Goal: Task Accomplishment & Management: Use online tool/utility

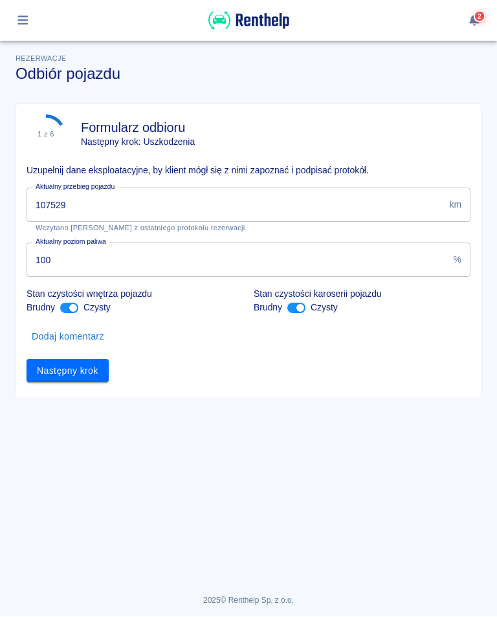
click at [74, 212] on input "107529" at bounding box center [235, 205] width 417 height 34
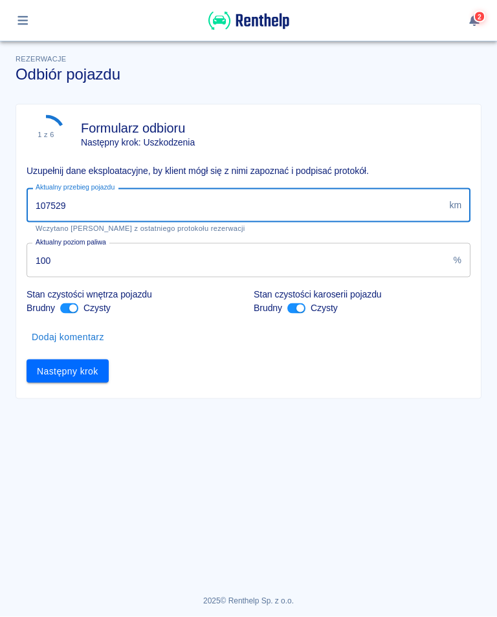
click at [83, 202] on input "107529" at bounding box center [235, 205] width 417 height 34
type input "107965"
click at [72, 379] on button "Następny krok" at bounding box center [68, 372] width 82 height 24
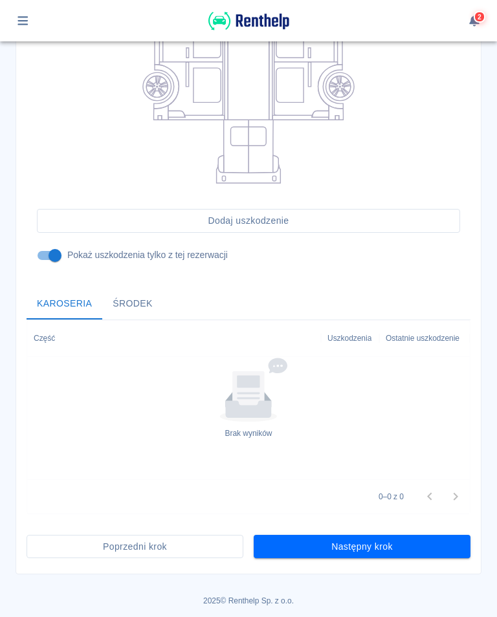
scroll to position [285, 0]
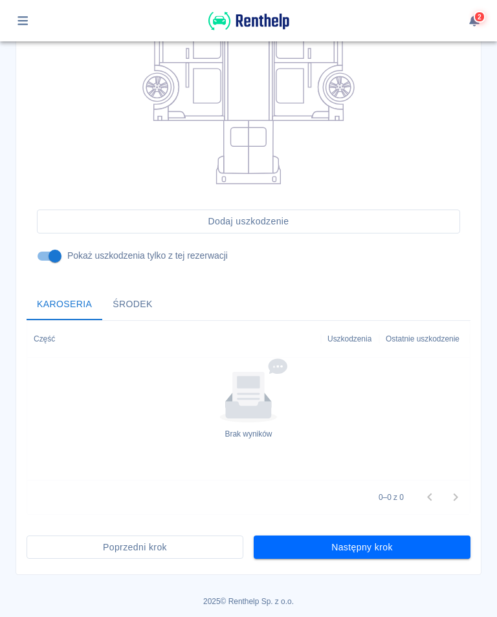
click at [367, 552] on button "Następny krok" at bounding box center [362, 548] width 217 height 24
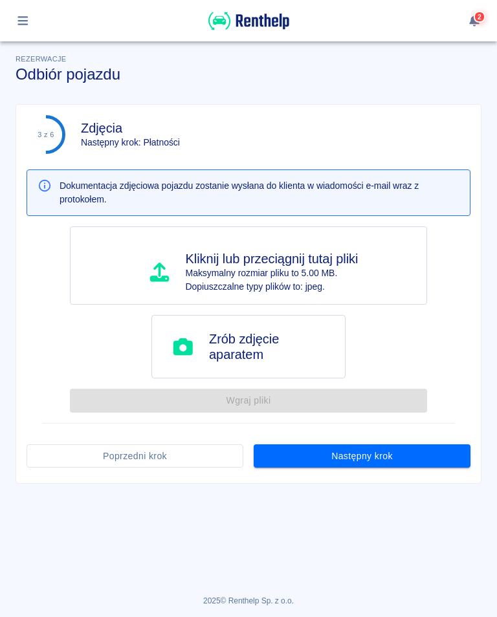
scroll to position [0, 0]
click at [377, 464] on button "Następny krok" at bounding box center [362, 456] width 217 height 24
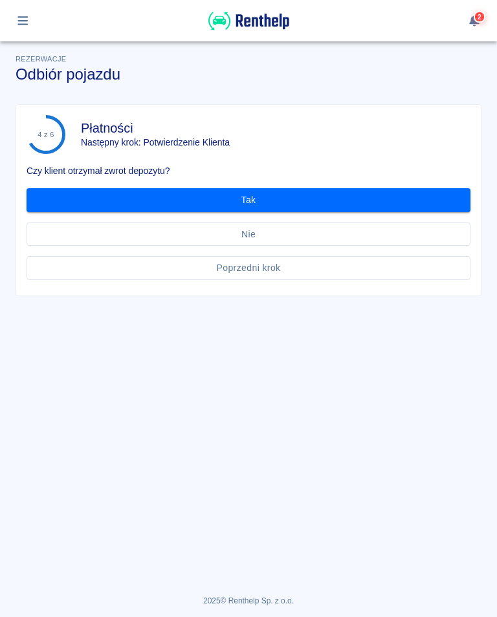
click at [249, 200] on button "Tak" at bounding box center [249, 200] width 444 height 24
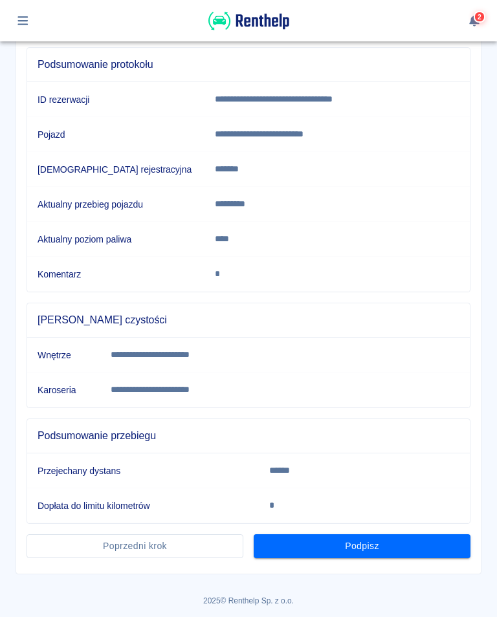
scroll to position [140, 0]
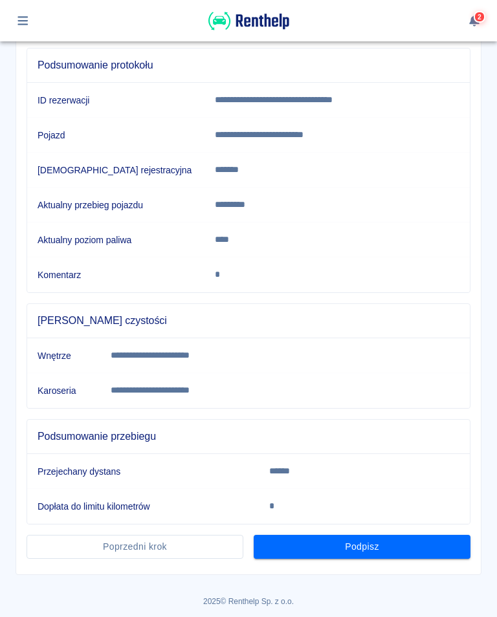
click at [366, 556] on button "Podpisz" at bounding box center [362, 547] width 217 height 24
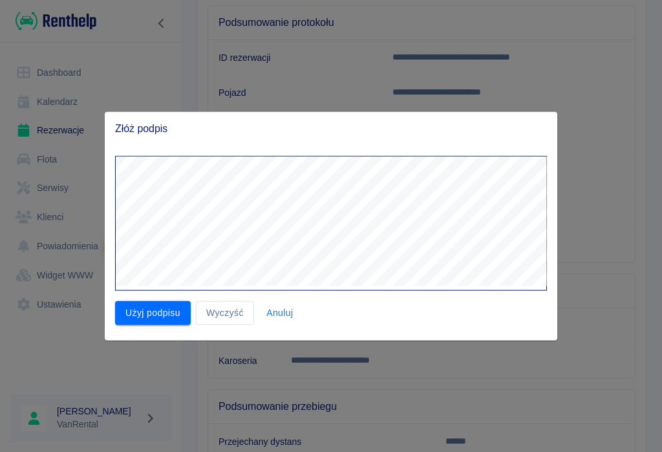
click at [146, 315] on button "Użyj podpisu" at bounding box center [153, 313] width 76 height 24
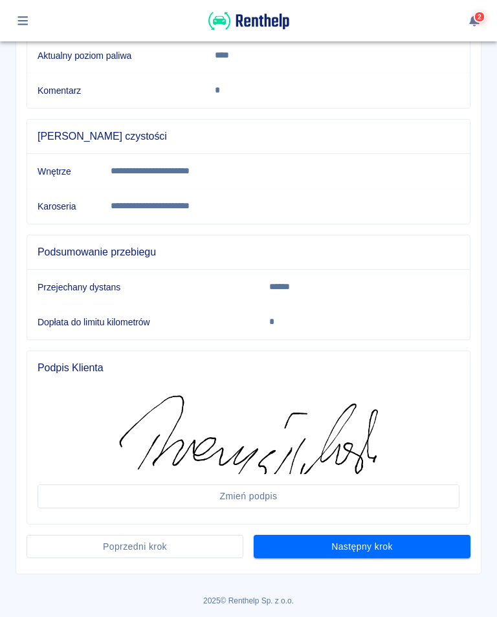
scroll to position [324, 0]
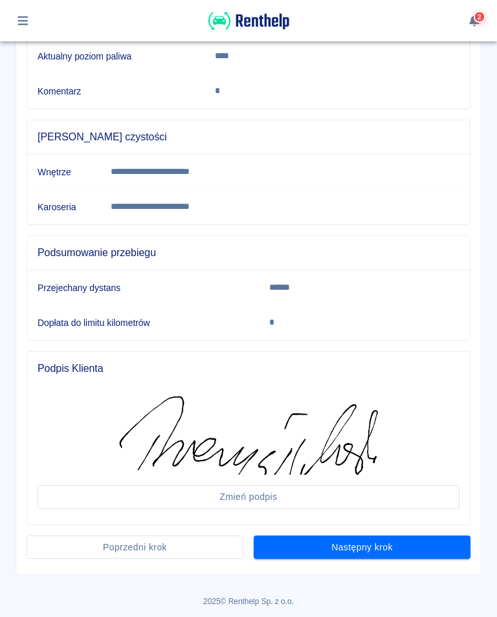
click at [365, 552] on button "Następny krok" at bounding box center [362, 548] width 217 height 24
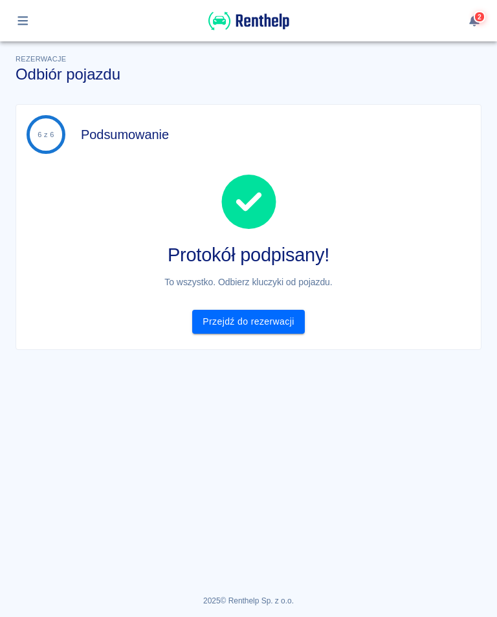
scroll to position [0, 0]
click at [282, 329] on link "Przejdź do rezerwacji" at bounding box center [248, 322] width 112 height 24
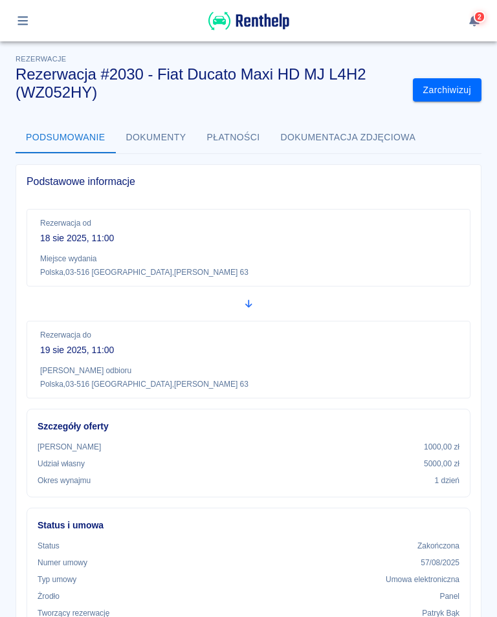
click at [20, 23] on icon "button" at bounding box center [23, 21] width 15 height 12
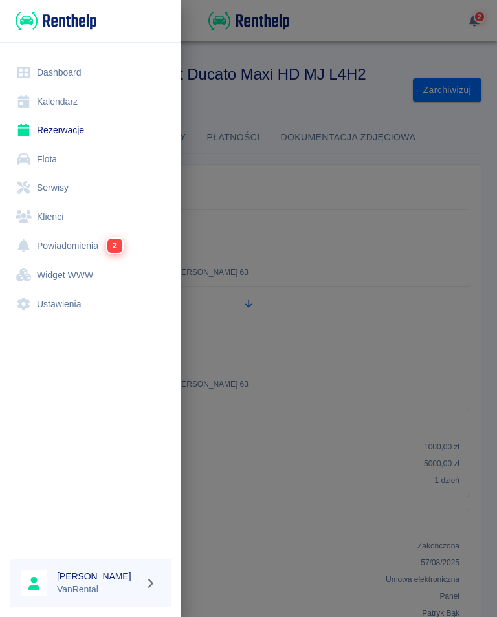
click at [60, 127] on link "Rezerwacje" at bounding box center [90, 130] width 160 height 29
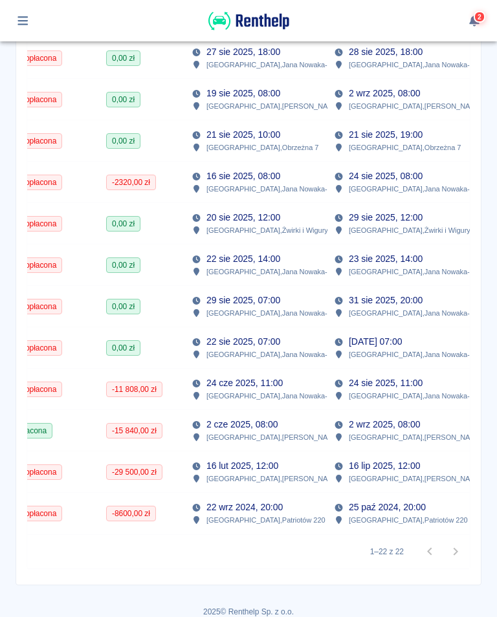
scroll to position [0, 437]
click at [155, 368] on div "0,00 zł" at bounding box center [142, 347] width 85 height 41
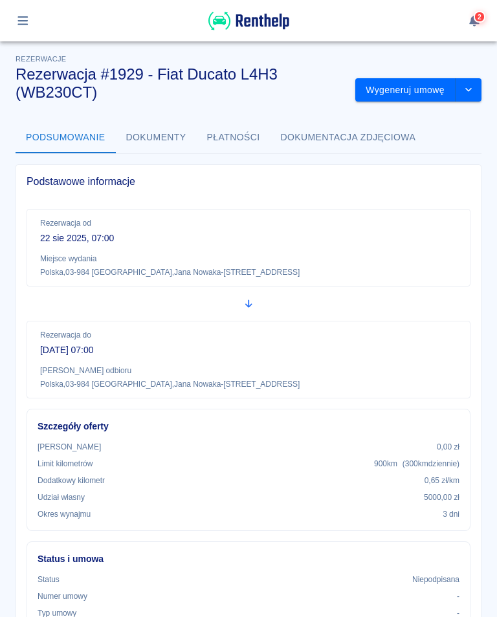
click at [13, 223] on div "Podstawowe informacje Rezerwacja od [DATE] 07:00 Miejsce wydania [GEOGRAPHIC_DA…" at bounding box center [243, 487] width 476 height 667
click at [451, 329] on p "Rezerwacja do" at bounding box center [248, 335] width 417 height 12
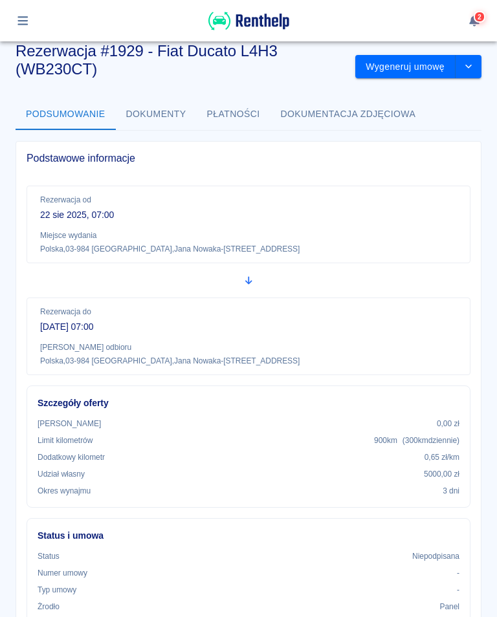
scroll to position [25, 0]
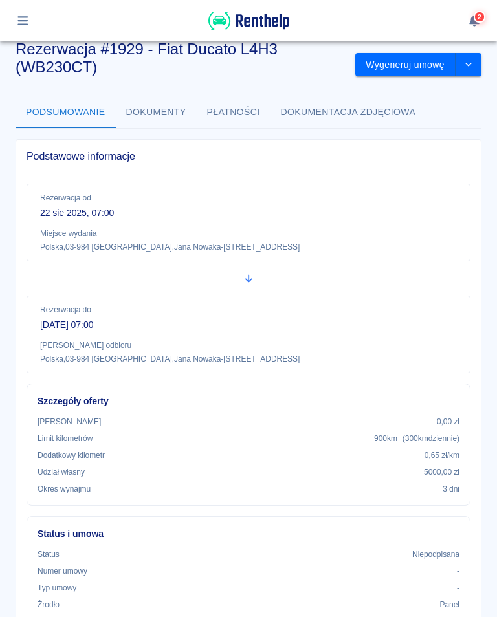
click at [25, 16] on icon "button" at bounding box center [23, 21] width 15 height 12
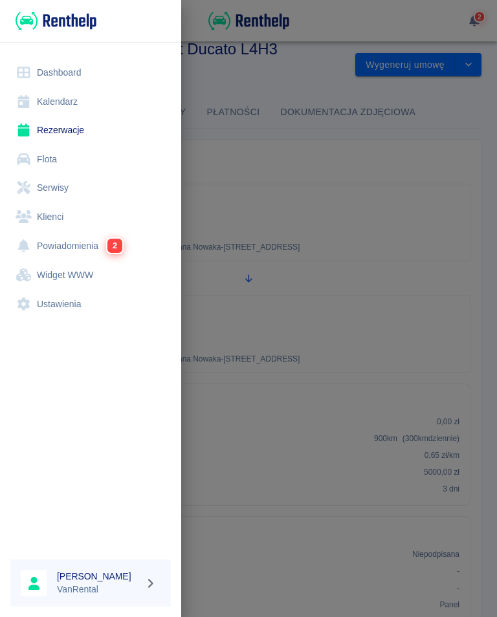
click at [63, 103] on link "Kalendarz" at bounding box center [90, 101] width 160 height 29
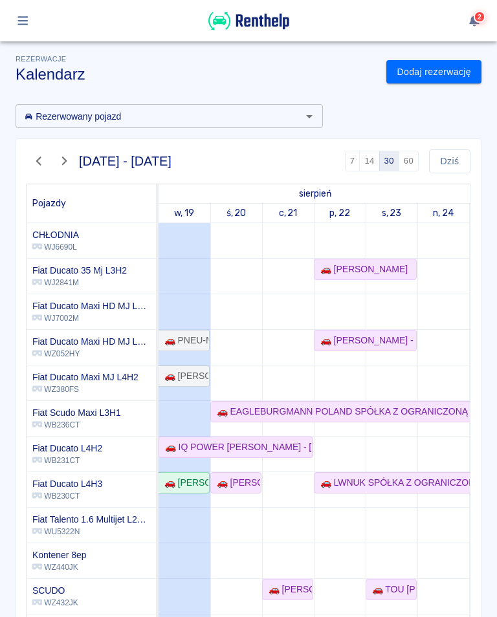
click at [40, 155] on button "button" at bounding box center [39, 161] width 25 height 22
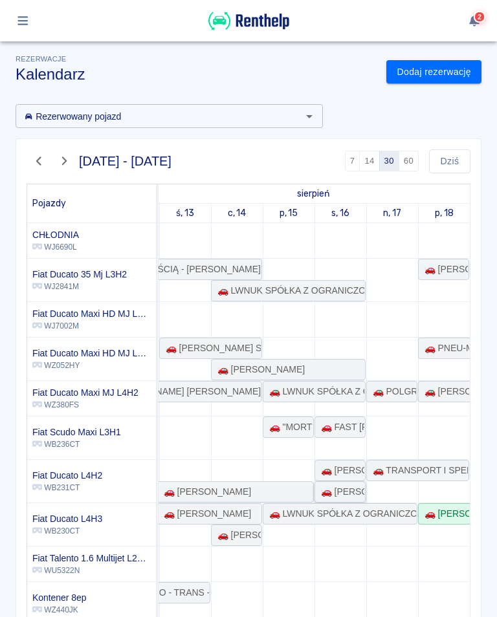
click at [344, 487] on div "🚗 [PERSON_NAME]" at bounding box center [340, 492] width 49 height 14
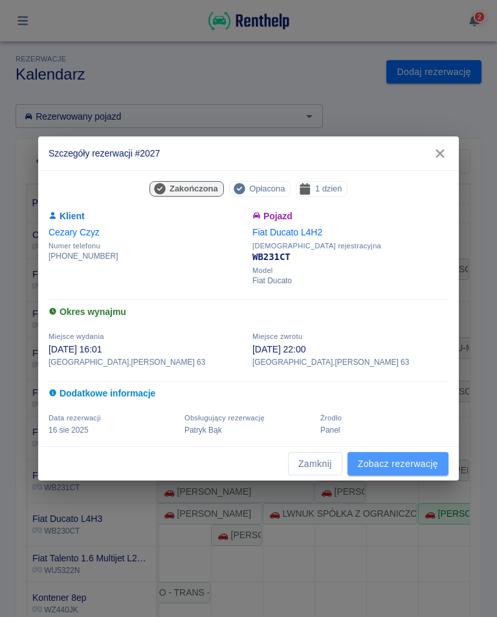
click at [407, 464] on link "Zobacz rezerwację" at bounding box center [397, 464] width 101 height 24
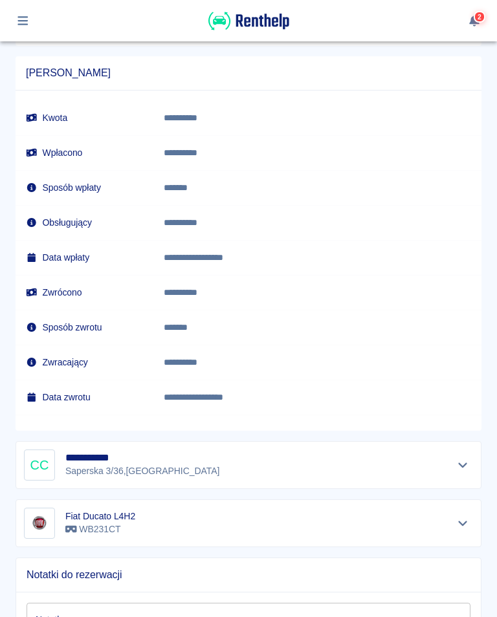
click at [129, 466] on p "[STREET_ADDRESS]" at bounding box center [142, 471] width 154 height 14
click at [98, 463] on h5 "**********" at bounding box center [117, 458] width 105 height 13
click at [464, 461] on icon "Pokaż szczegóły" at bounding box center [462, 465] width 15 height 12
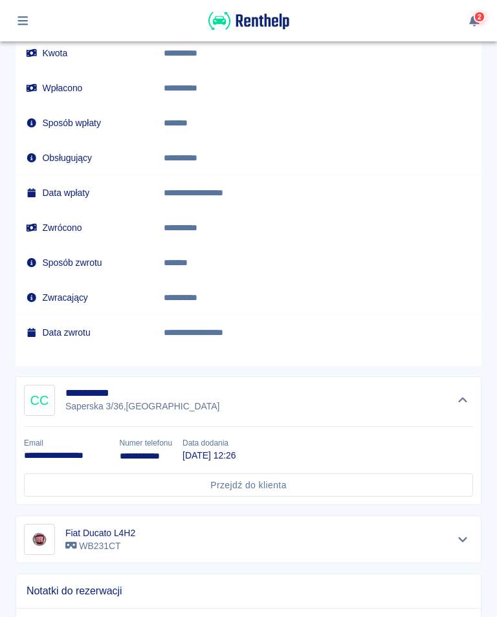
scroll to position [1101, 0]
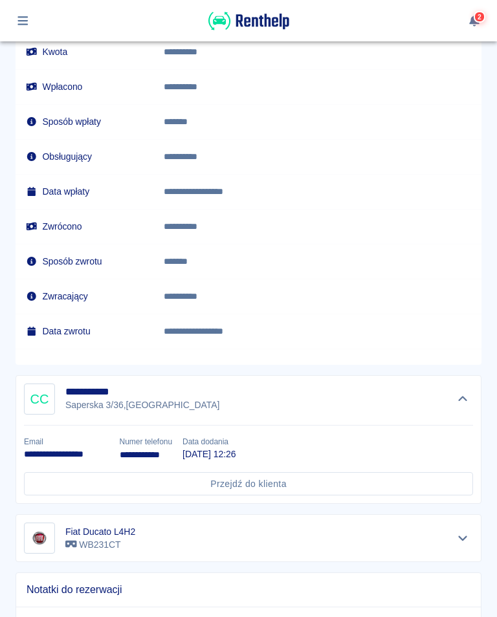
click at [322, 488] on link "Przejdź do klienta" at bounding box center [248, 484] width 449 height 24
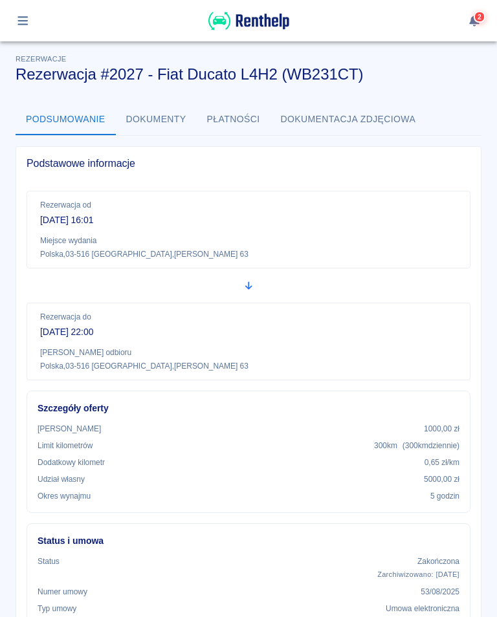
click at [18, 19] on icon "button" at bounding box center [23, 21] width 15 height 12
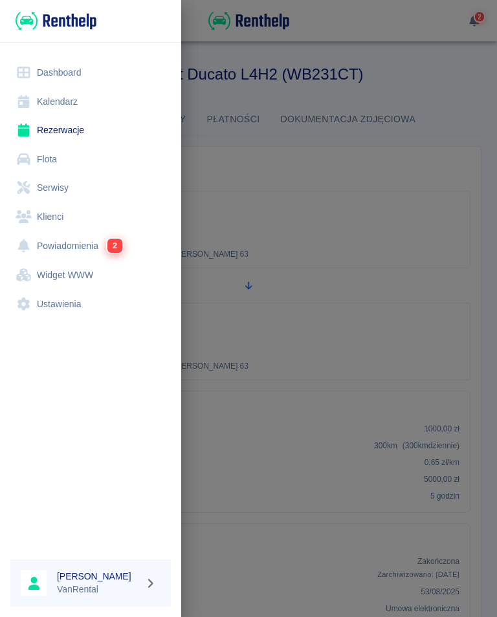
click at [65, 98] on link "Kalendarz" at bounding box center [90, 101] width 160 height 29
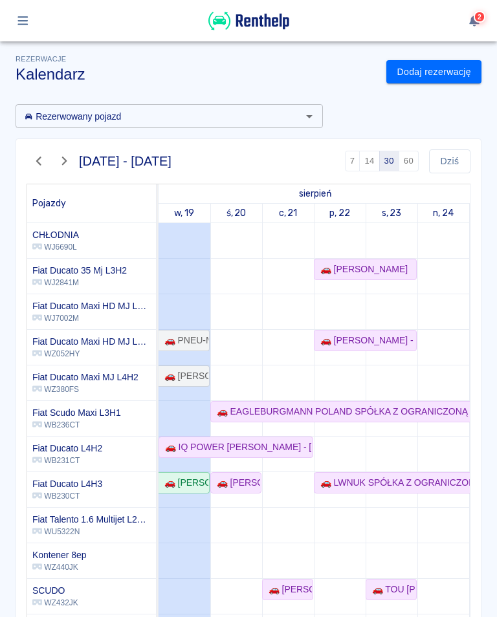
click at [40, 157] on icon "button" at bounding box center [38, 161] width 5 height 9
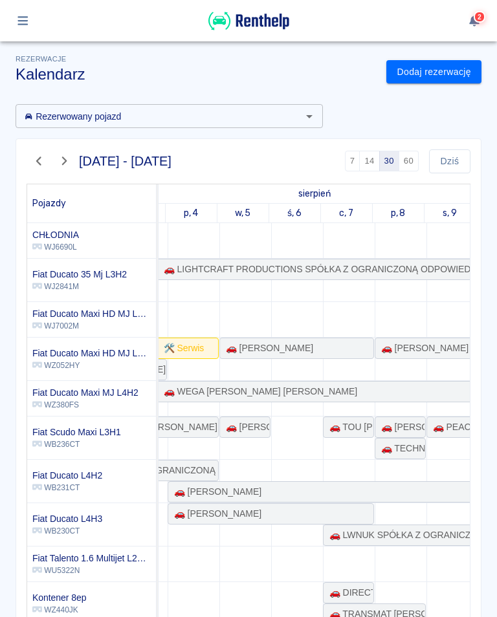
scroll to position [0, 788]
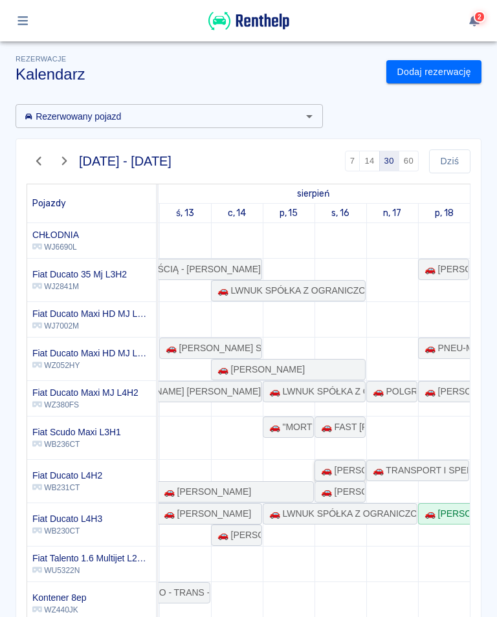
click at [343, 466] on div "🚗 [PERSON_NAME]" at bounding box center [340, 471] width 49 height 14
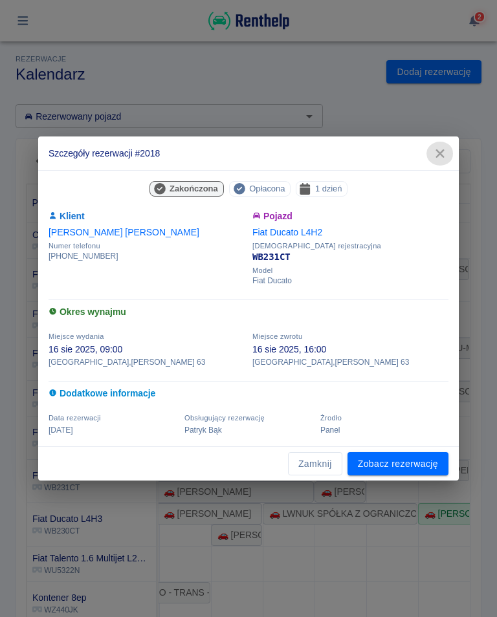
click at [442, 152] on icon "button" at bounding box center [439, 153] width 8 height 8
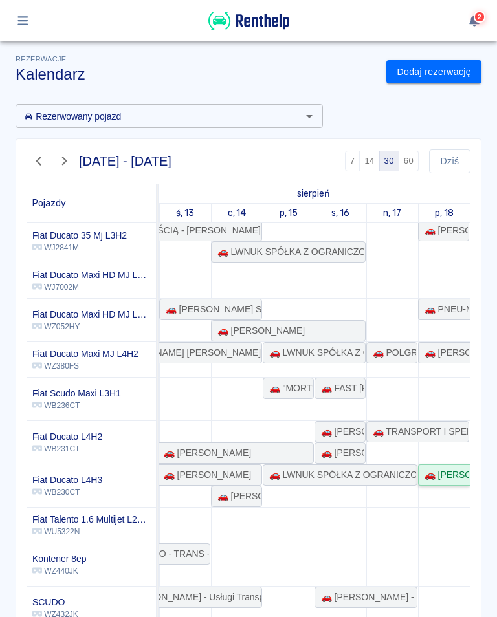
click at [446, 474] on div "🚗 [PERSON_NAME]" at bounding box center [444, 475] width 50 height 14
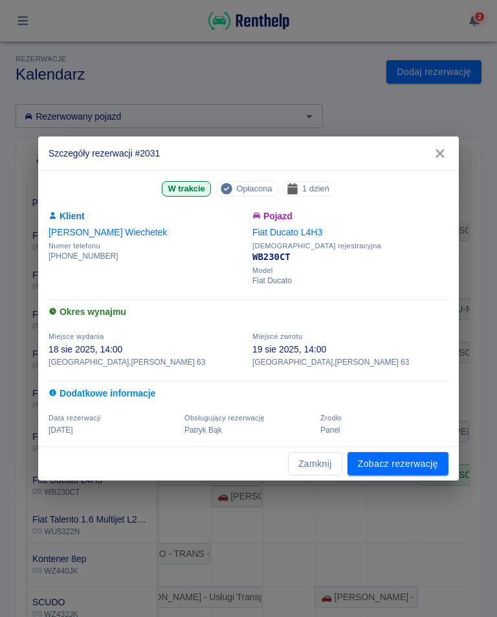
click at [400, 464] on link "Zobacz rezerwację" at bounding box center [397, 464] width 101 height 24
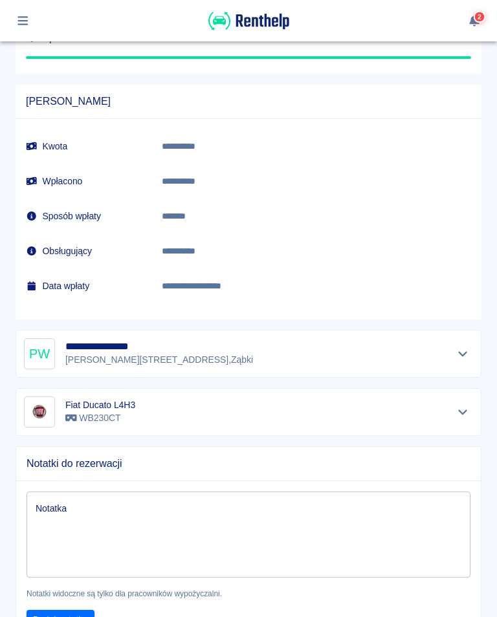
click at [461, 356] on icon "Pokaż szczegóły" at bounding box center [462, 354] width 15 height 12
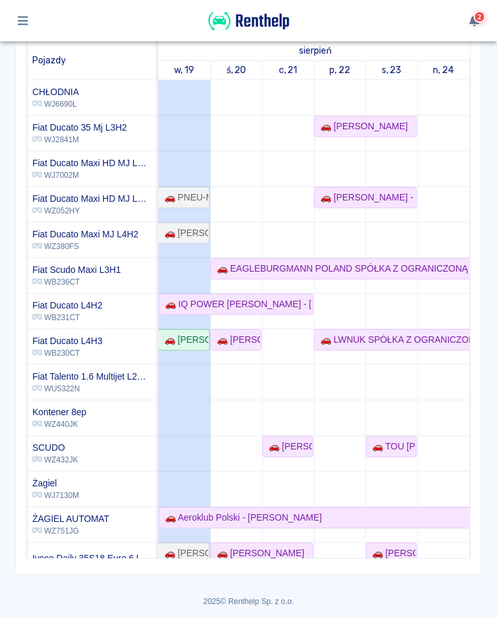
click at [21, 23] on icon "button" at bounding box center [23, 21] width 15 height 12
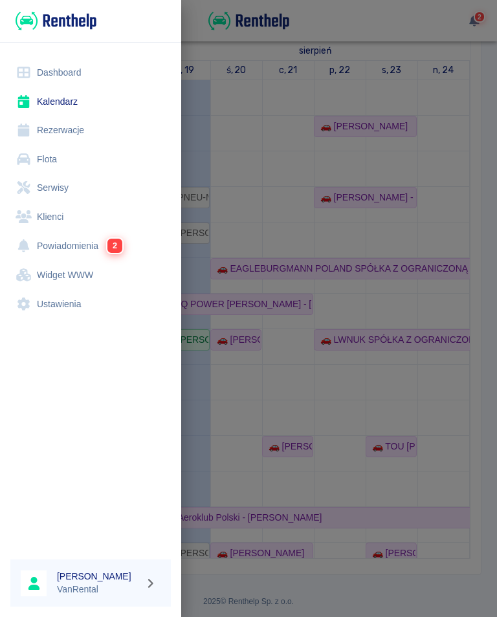
click at [65, 131] on link "Rezerwacje" at bounding box center [90, 130] width 160 height 29
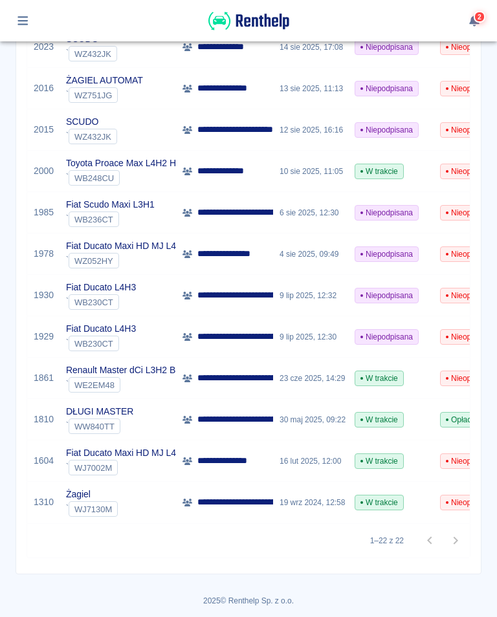
scroll to position [663, 0]
click at [429, 539] on div at bounding box center [443, 541] width 52 height 26
click at [424, 539] on div at bounding box center [443, 541] width 52 height 26
click at [431, 543] on div at bounding box center [443, 541] width 52 height 26
click at [426, 541] on div at bounding box center [443, 541] width 52 height 26
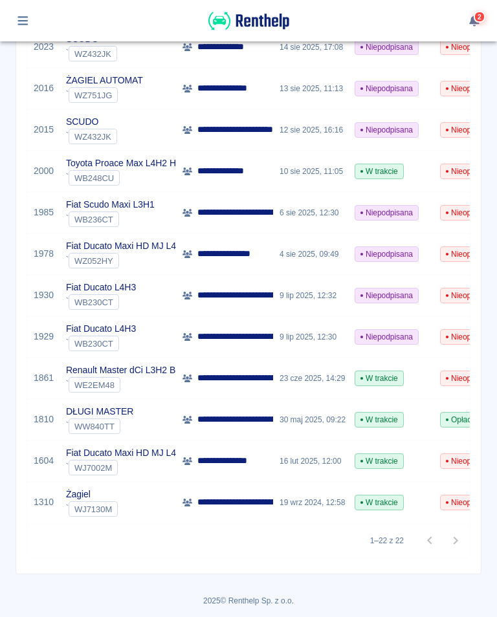
click at [459, 544] on div at bounding box center [443, 541] width 52 height 26
click at [455, 535] on div at bounding box center [443, 541] width 52 height 26
click at [424, 547] on div at bounding box center [443, 541] width 52 height 26
click at [430, 543] on div at bounding box center [443, 541] width 52 height 26
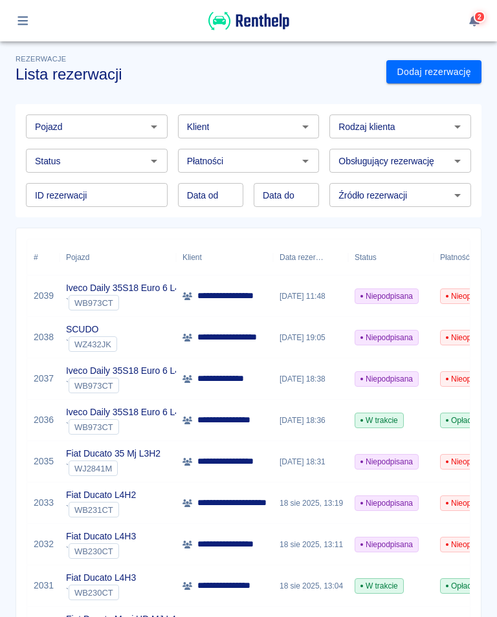
scroll to position [0, 0]
click at [20, 21] on icon "button" at bounding box center [22, 20] width 10 height 9
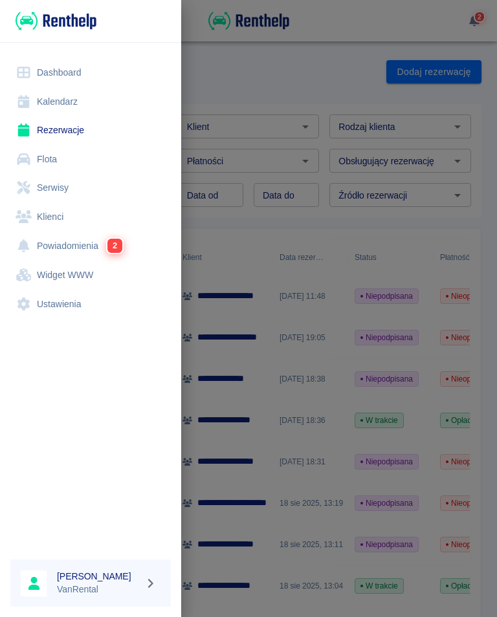
click at [59, 100] on link "Kalendarz" at bounding box center [90, 101] width 160 height 29
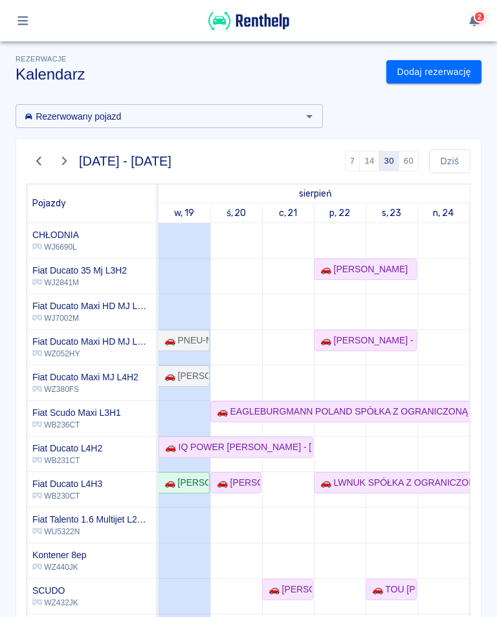
click at [31, 156] on button "button" at bounding box center [39, 161] width 25 height 22
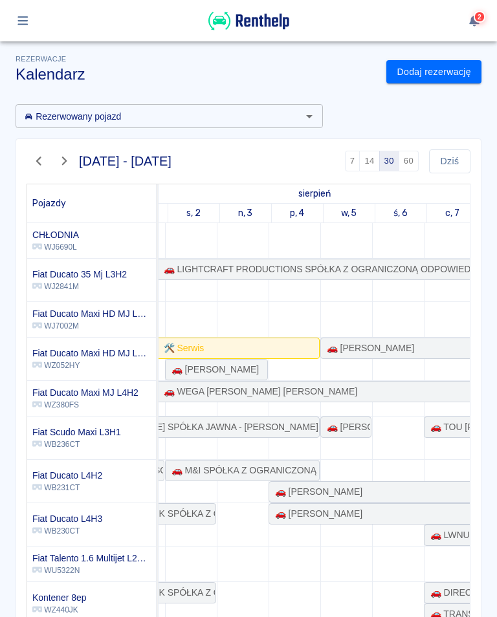
scroll to position [0, 688]
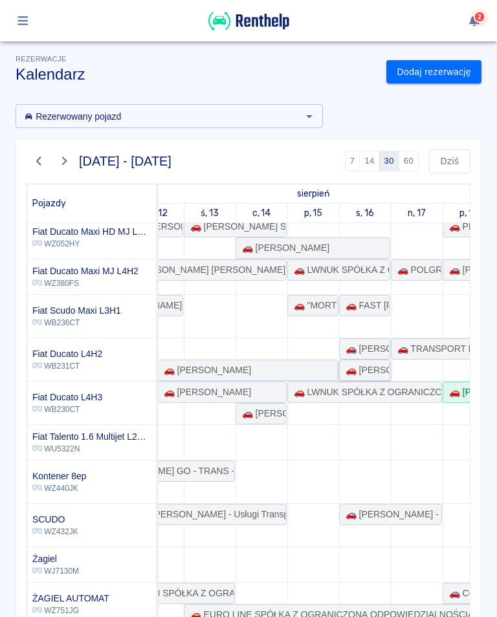
click at [369, 364] on div "🚗 [PERSON_NAME]" at bounding box center [364, 371] width 49 height 14
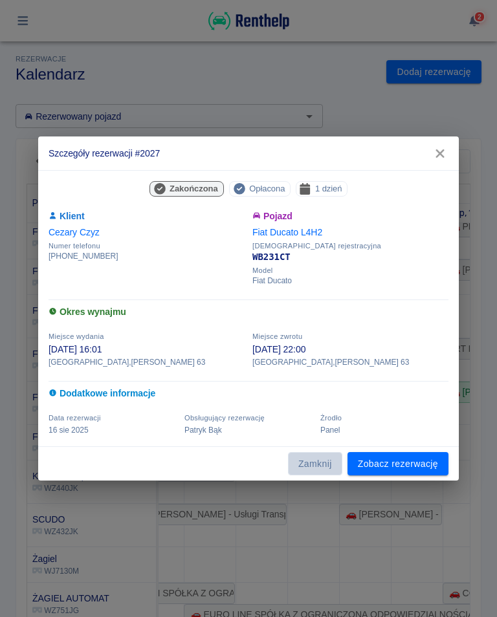
click at [317, 467] on button "Zamknij" at bounding box center [315, 464] width 54 height 24
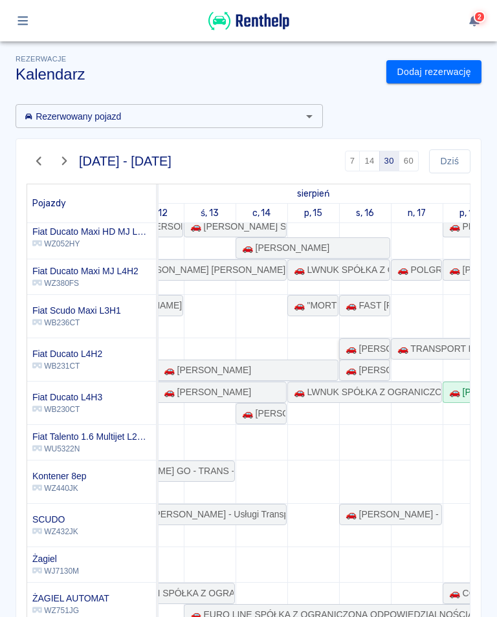
click at [371, 350] on div "🚗 [PERSON_NAME]" at bounding box center [364, 349] width 49 height 14
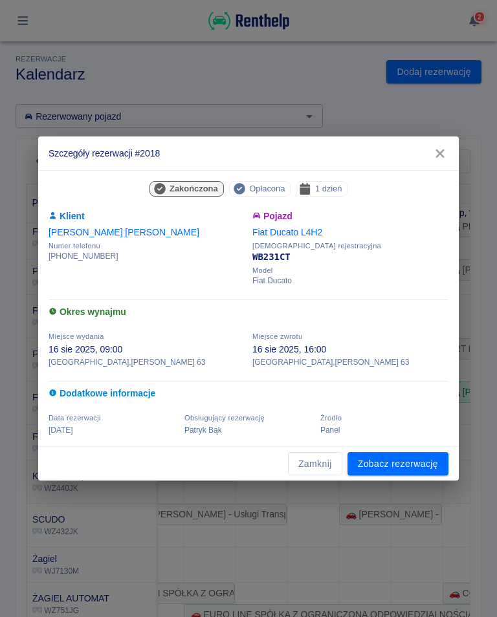
click at [393, 464] on link "Zobacz rezerwację" at bounding box center [397, 464] width 101 height 24
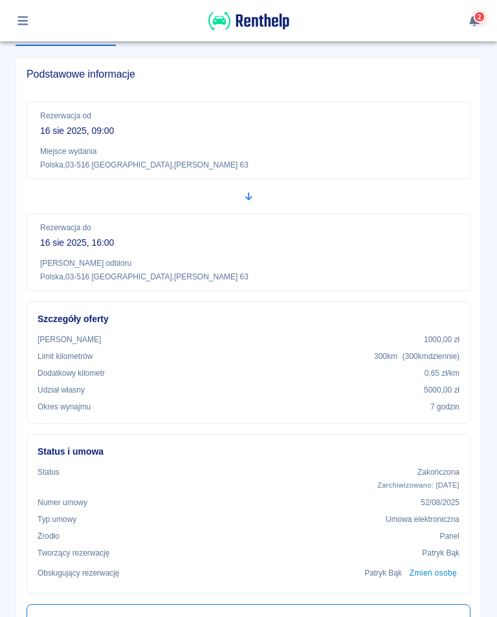
scroll to position [88, 0]
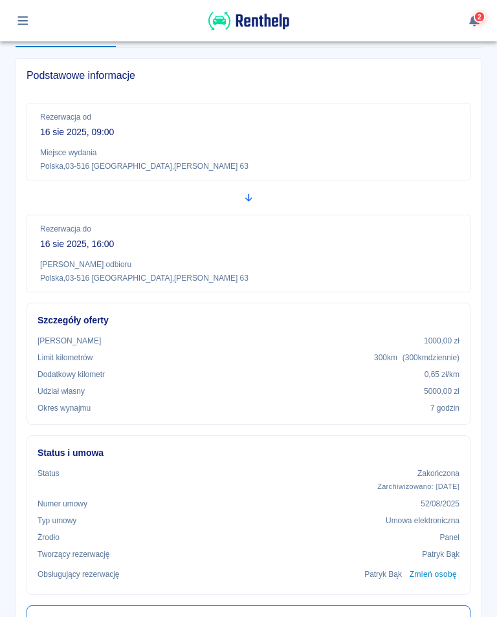
click at [37, 417] on div "Szczegóły oferty Kaucja 1000,00 zł Limit kilometrów 300 km ( 300 km dziennie ) …" at bounding box center [249, 364] width 444 height 122
